Goal: Find contact information: Find contact information

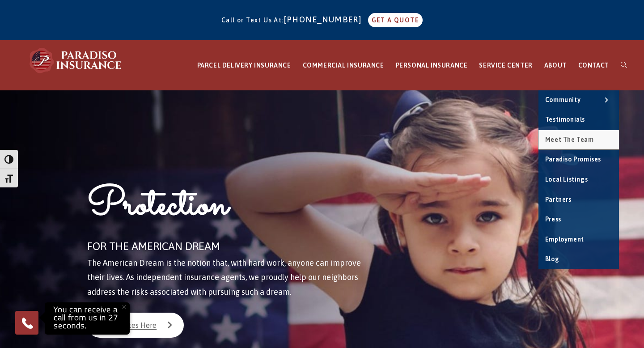
click at [564, 141] on span "Meet the Team" at bounding box center [569, 139] width 49 height 7
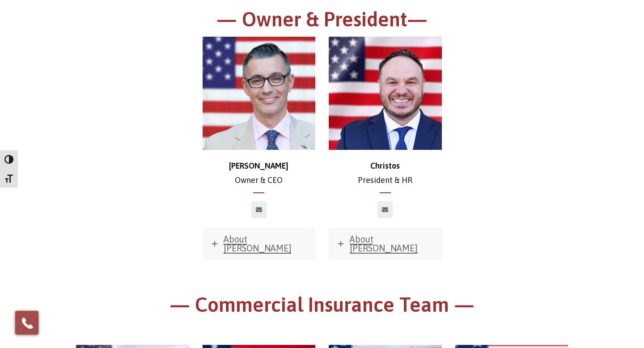
scroll to position [149, 0]
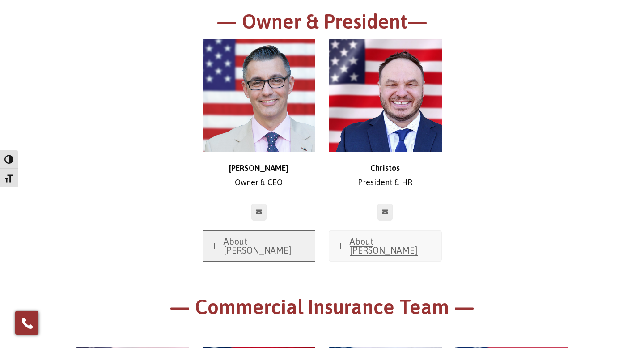
click at [245, 242] on span "About Chris" at bounding box center [257, 245] width 68 height 19
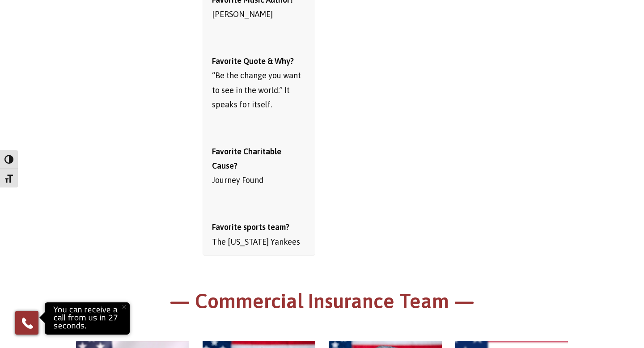
scroll to position [599, 0]
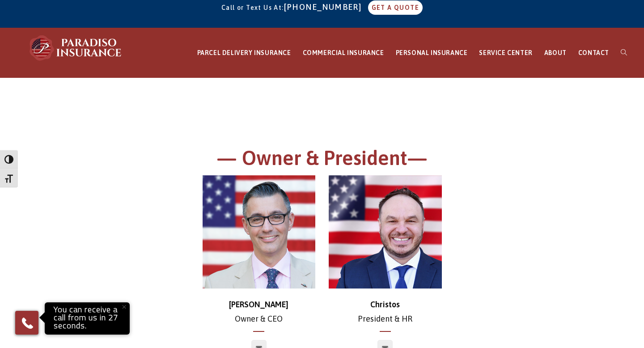
click at [273, 228] on img at bounding box center [258, 231] width 113 height 113
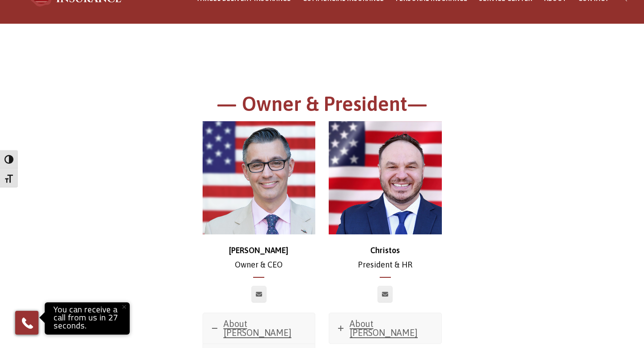
scroll to position [67, 0]
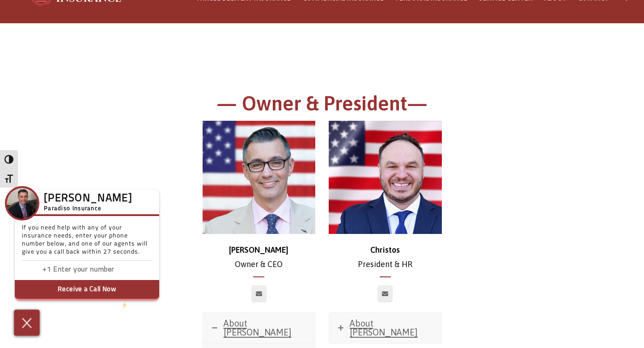
click at [21, 329] on img at bounding box center [27, 323] width 15 height 16
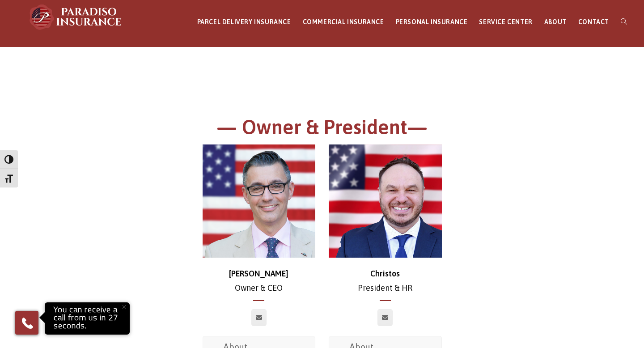
scroll to position [0, 0]
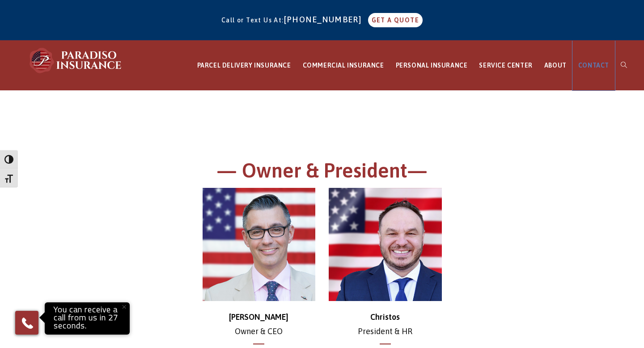
click at [589, 65] on span "CONTACT" at bounding box center [593, 65] width 31 height 7
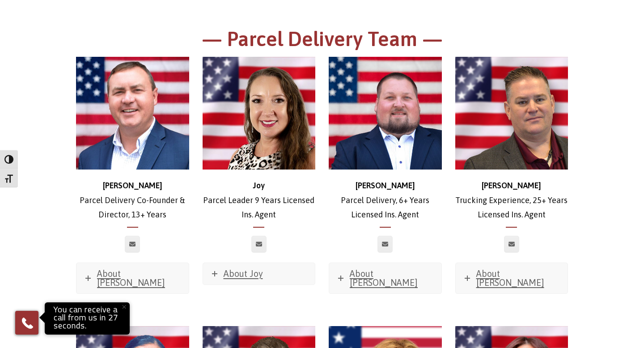
scroll to position [1841, 0]
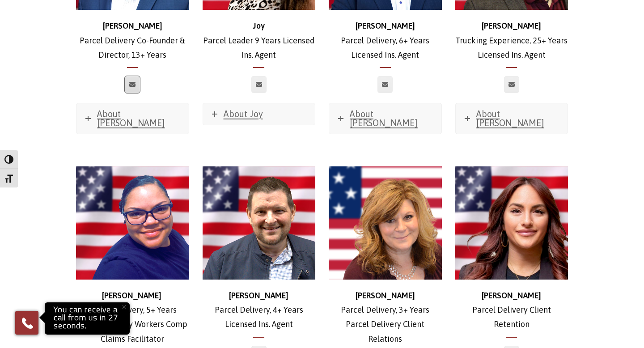
click at [134, 82] on icon at bounding box center [132, 84] width 6 height 5
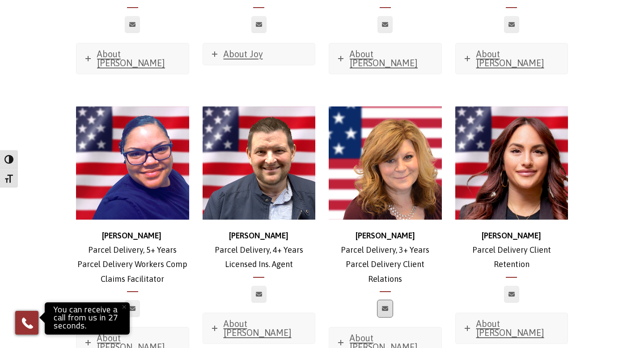
scroll to position [1902, 0]
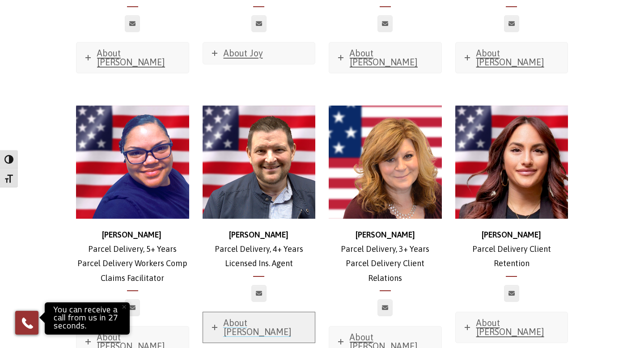
click at [265, 317] on span "About Harry" at bounding box center [257, 326] width 68 height 19
click at [266, 317] on span "About Harry" at bounding box center [257, 326] width 68 height 19
click at [371, 332] on span "About Tracy" at bounding box center [384, 341] width 68 height 19
click at [488, 317] on span "About Rachel" at bounding box center [510, 326] width 68 height 19
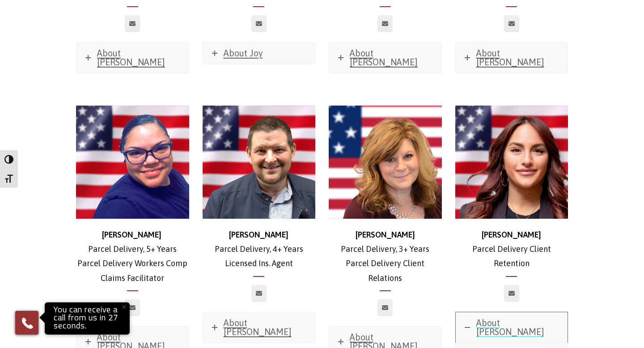
click at [488, 317] on span "About Rachel" at bounding box center [510, 326] width 68 height 19
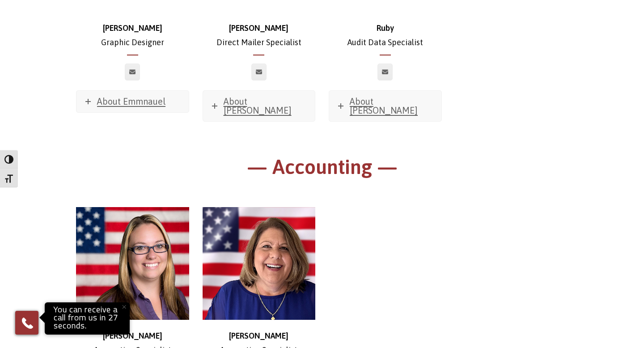
scroll to position [5402, 0]
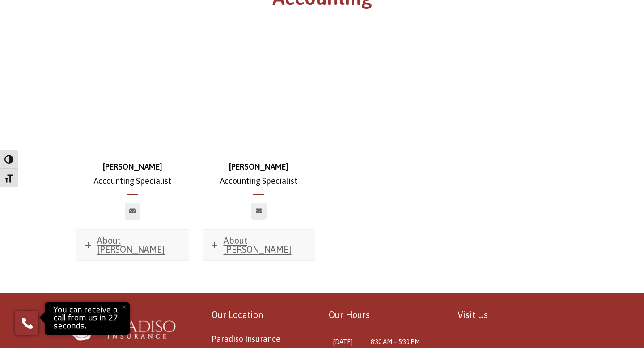
drag, startPoint x: 299, startPoint y: 196, endPoint x: 239, endPoint y: 198, distance: 59.5
copy span "[PHONE_NUMBER]"
